Goal: Task Accomplishment & Management: Manage account settings

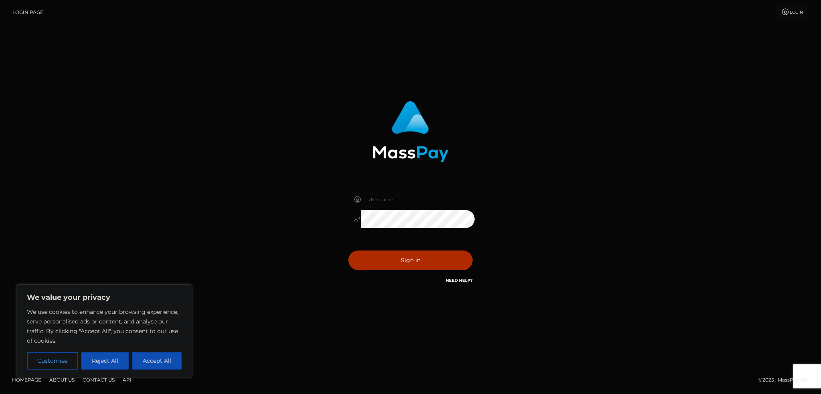
click at [380, 187] on div at bounding box center [410, 214] width 140 height 61
click at [383, 195] on input "text" at bounding box center [418, 199] width 114 height 18
type input "[EMAIL_ADDRESS][DOMAIN_NAME]"
click at [409, 252] on button "Sign in" at bounding box center [410, 260] width 124 height 20
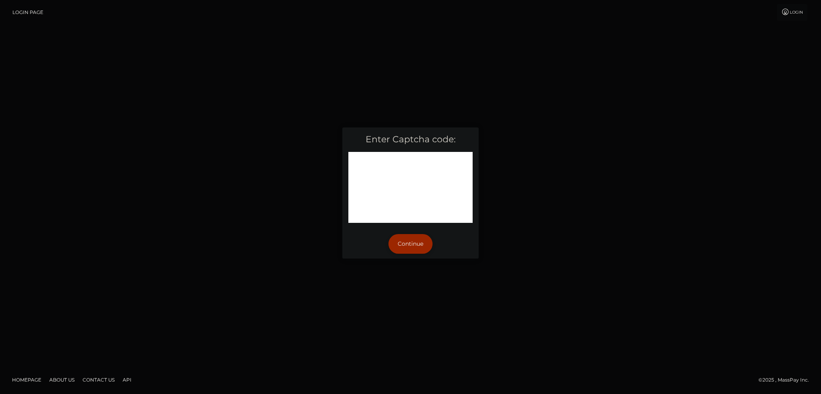
click at [396, 240] on button "Continue" at bounding box center [410, 244] width 44 height 20
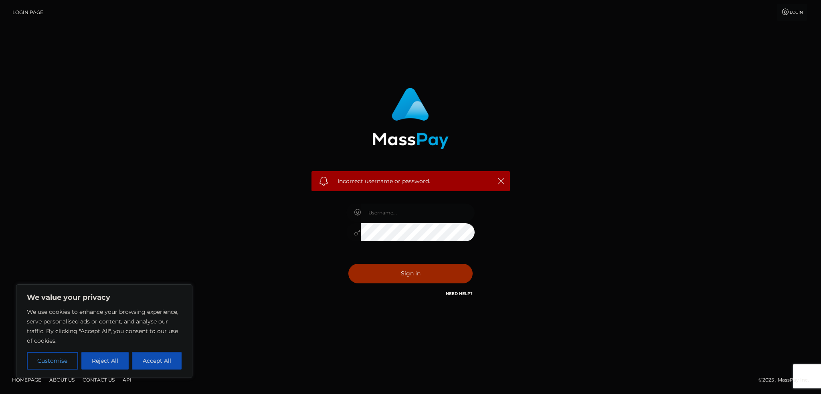
type input "[EMAIL_ADDRESS][DOMAIN_NAME]"
click at [405, 275] on button "Sign in" at bounding box center [410, 274] width 124 height 20
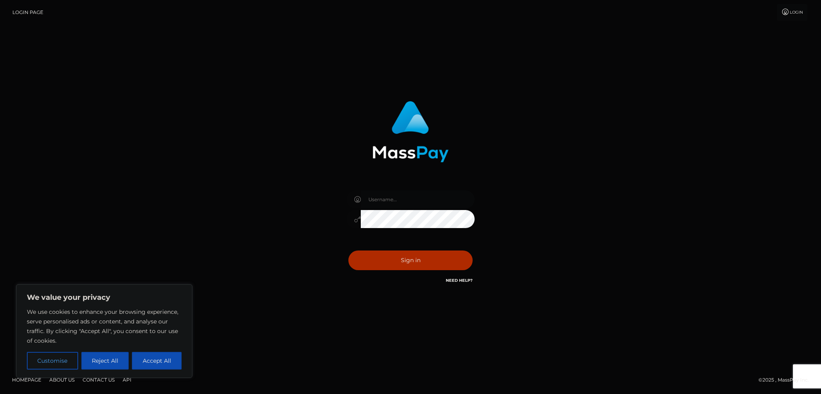
type input "[EMAIL_ADDRESS][DOMAIN_NAME]"
click at [425, 200] on input "[EMAIL_ADDRESS][DOMAIN_NAME]" at bounding box center [418, 199] width 114 height 18
click at [402, 257] on button "Sign in" at bounding box center [410, 260] width 124 height 20
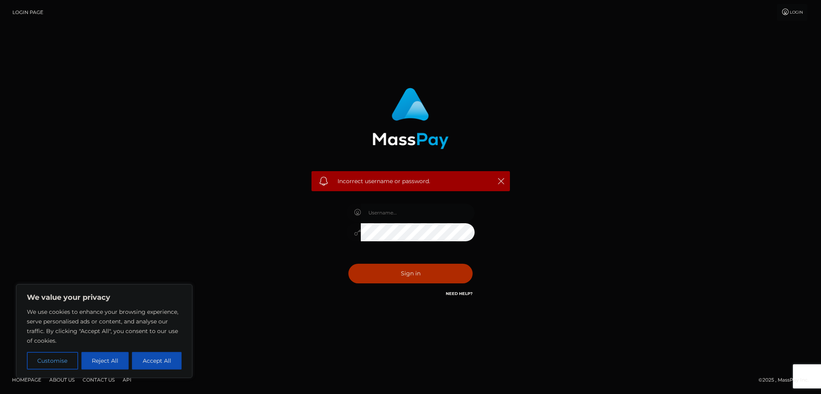
type input "[EMAIL_ADDRESS][DOMAIN_NAME]"
click at [357, 235] on icon at bounding box center [357, 232] width 7 height 6
click at [404, 271] on button "Sign in" at bounding box center [410, 274] width 124 height 20
type input "[EMAIL_ADDRESS][DOMAIN_NAME]"
click at [394, 278] on button "Sign in" at bounding box center [410, 274] width 124 height 20
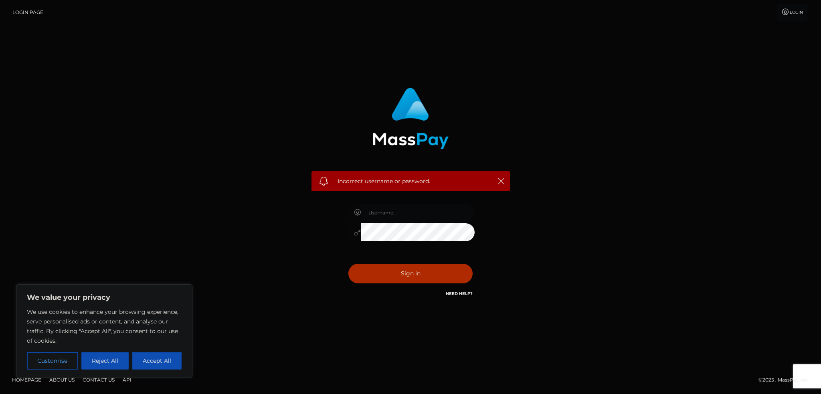
type input "[EMAIL_ADDRESS][DOMAIN_NAME]"
click at [442, 206] on input "[EMAIL_ADDRESS][DOMAIN_NAME]" at bounding box center [418, 213] width 114 height 18
click at [499, 210] on div "Incorrect username or password. [EMAIL_ADDRESS][DOMAIN_NAME]" at bounding box center [410, 193] width 210 height 222
click at [462, 293] on link "Need Help?" at bounding box center [459, 293] width 27 height 5
click at [554, 107] on div "Incorrect username or password. estrellaauritus@gmail.com" at bounding box center [410, 197] width 457 height 230
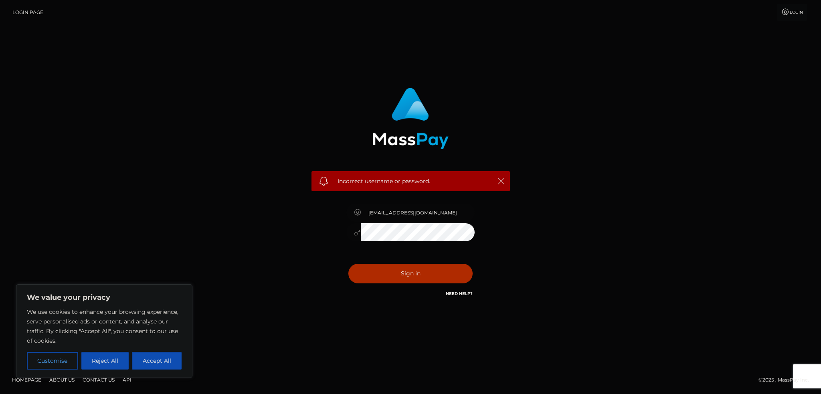
click at [500, 181] on icon "button" at bounding box center [501, 181] width 8 height 8
click at [502, 179] on icon "button" at bounding box center [501, 181] width 8 height 8
click at [463, 295] on link "Need Help?" at bounding box center [459, 293] width 27 height 5
click at [147, 362] on button "Accept All" at bounding box center [157, 361] width 50 height 18
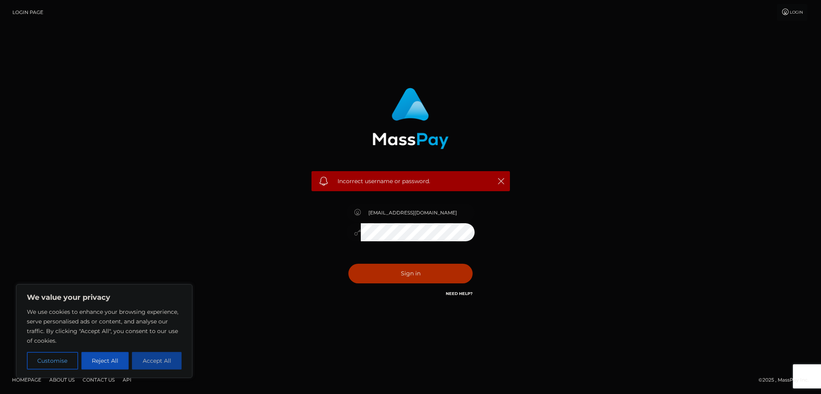
checkbox input "true"
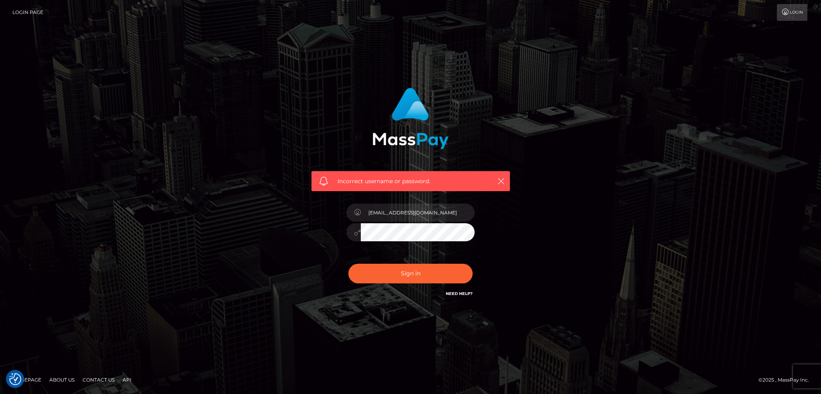
drag, startPoint x: 277, startPoint y: 205, endPoint x: 281, endPoint y: 201, distance: 5.1
click at [277, 205] on div "Incorrect username or password. estrellaauritus@gmail.com" at bounding box center [410, 197] width 457 height 230
click at [386, 285] on div "Sign in Need Help?" at bounding box center [410, 277] width 140 height 36
click at [398, 277] on button "Sign in" at bounding box center [410, 274] width 124 height 20
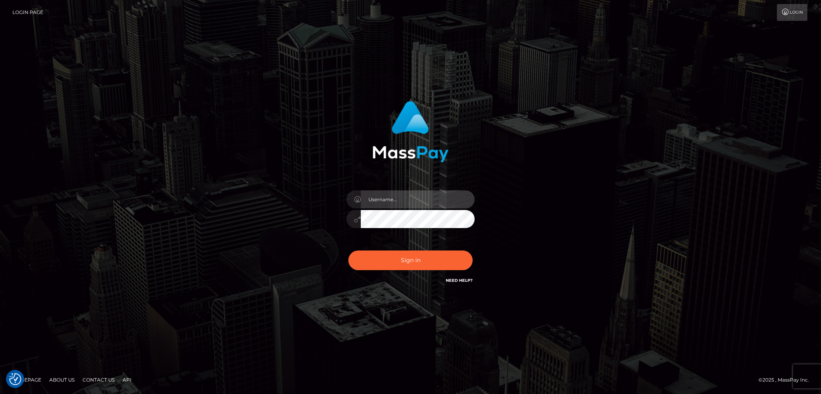
type input "[EMAIL_ADDRESS][DOMAIN_NAME]"
click at [451, 285] on div "Need Help?" at bounding box center [459, 282] width 27 height 10
click at [454, 282] on link "Need Help?" at bounding box center [459, 280] width 27 height 5
click at [23, 16] on link "Login Page" at bounding box center [27, 12] width 31 height 17
click at [438, 203] on input "[EMAIL_ADDRESS][DOMAIN_NAME]" at bounding box center [418, 199] width 114 height 18
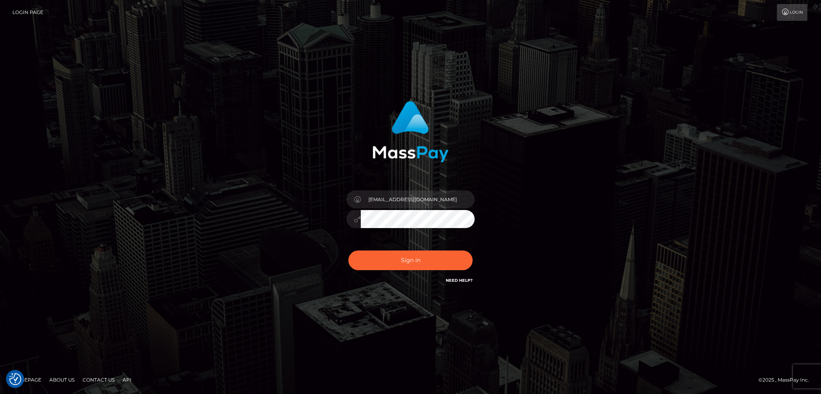
click at [297, 212] on div "[EMAIL_ADDRESS][DOMAIN_NAME]" at bounding box center [410, 197] width 457 height 204
click at [370, 261] on button "Sign in" at bounding box center [410, 260] width 124 height 20
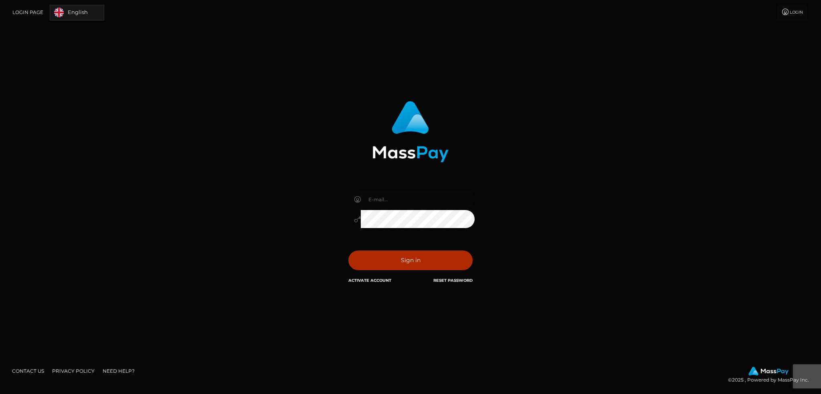
type input "[EMAIL_ADDRESS][DOMAIN_NAME]"
click at [365, 240] on div "[EMAIL_ADDRESS][DOMAIN_NAME]" at bounding box center [410, 214] width 140 height 61
click at [379, 261] on button "Sign in" at bounding box center [410, 260] width 124 height 20
